Goal: Transaction & Acquisition: Purchase product/service

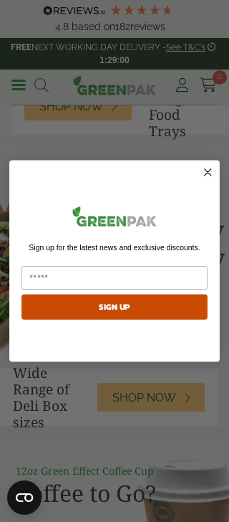
scroll to position [225, 0]
click at [201, 173] on circle "Close dialog" at bounding box center [208, 172] width 16 height 16
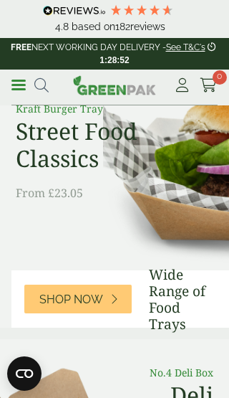
scroll to position [0, 0]
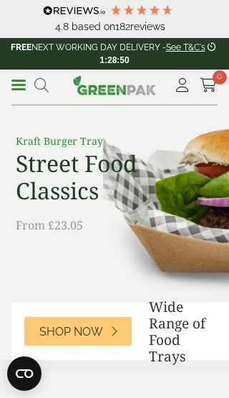
click at [16, 84] on span at bounding box center [18, 85] width 14 height 2
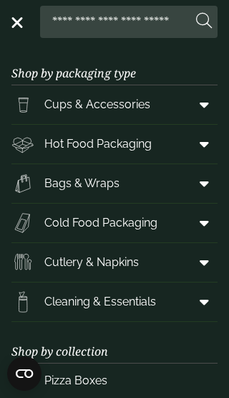
click at [198, 148] on span at bounding box center [202, 144] width 32 height 27
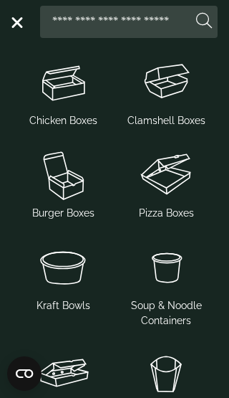
scroll to position [308, 0]
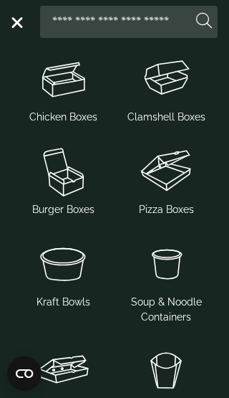
click at [75, 187] on img at bounding box center [63, 170] width 92 height 57
click at [65, 184] on img at bounding box center [63, 170] width 92 height 57
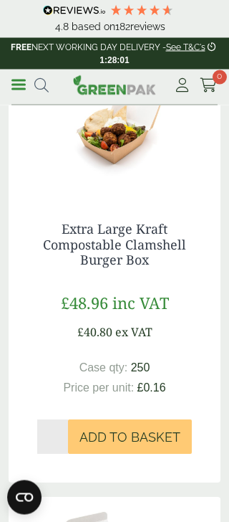
scroll to position [2873, 0]
click at [20, 82] on link "Menu" at bounding box center [18, 84] width 14 height 14
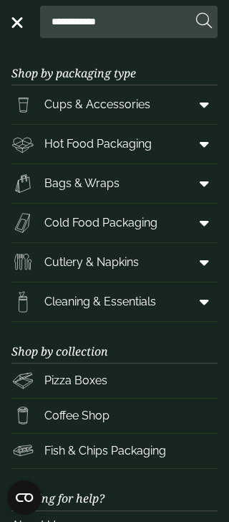
click at [202, 227] on icon at bounding box center [204, 223] width 9 height 14
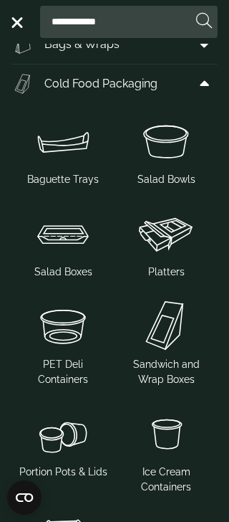
scroll to position [138, 0]
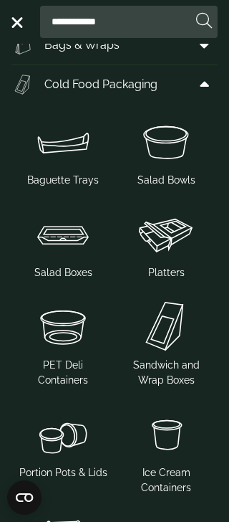
click at [67, 249] on img at bounding box center [63, 233] width 92 height 57
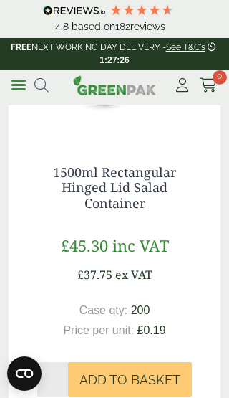
scroll to position [3380, 0]
